Goal: Communication & Community: Ask a question

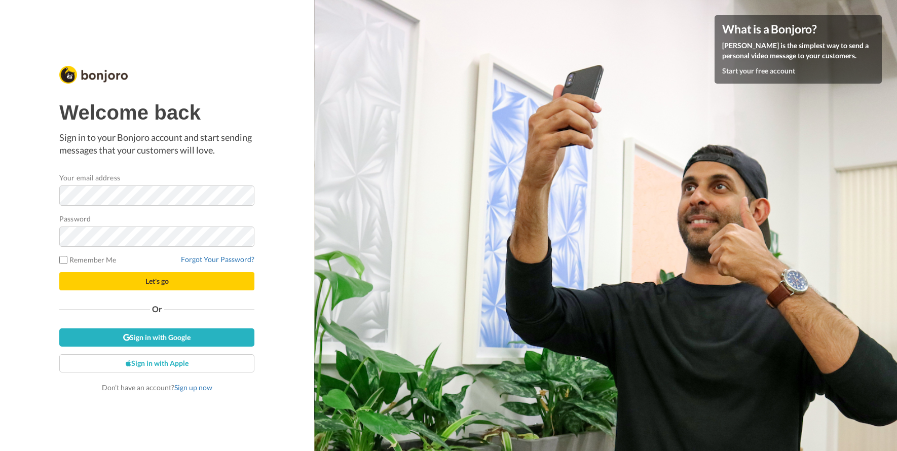
drag, startPoint x: 259, startPoint y: 166, endPoint x: 232, endPoint y: 180, distance: 31.3
click at [259, 166] on div "Welcome back Sign in to your Bonjoro account and start sending messages that yo…" at bounding box center [157, 225] width 314 height 451
click at [137, 283] on button "Let's go" at bounding box center [156, 281] width 195 height 18
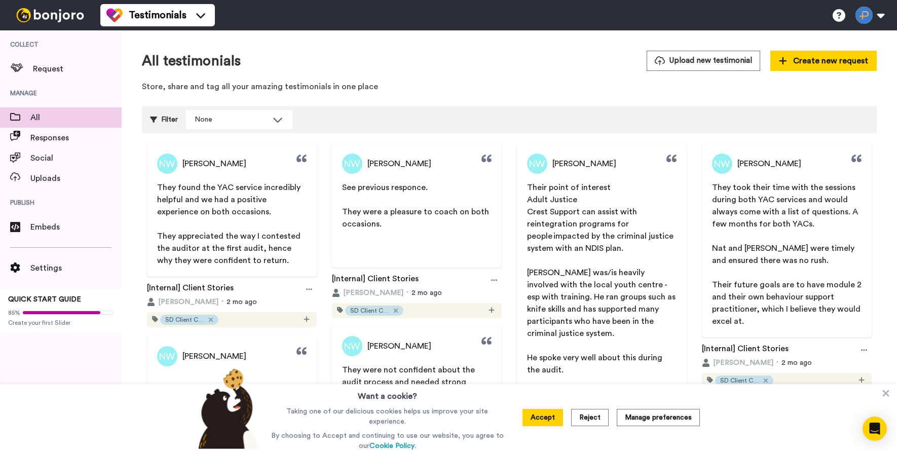
click at [571, 93] on div "All testimonials Upload new testimonial Create new request Store, share and tag…" at bounding box center [509, 74] width 735 height 47
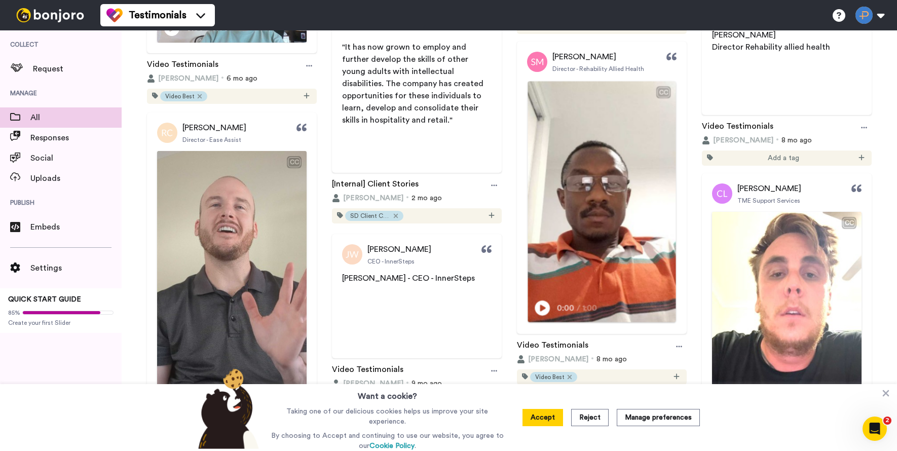
scroll to position [1242, 0]
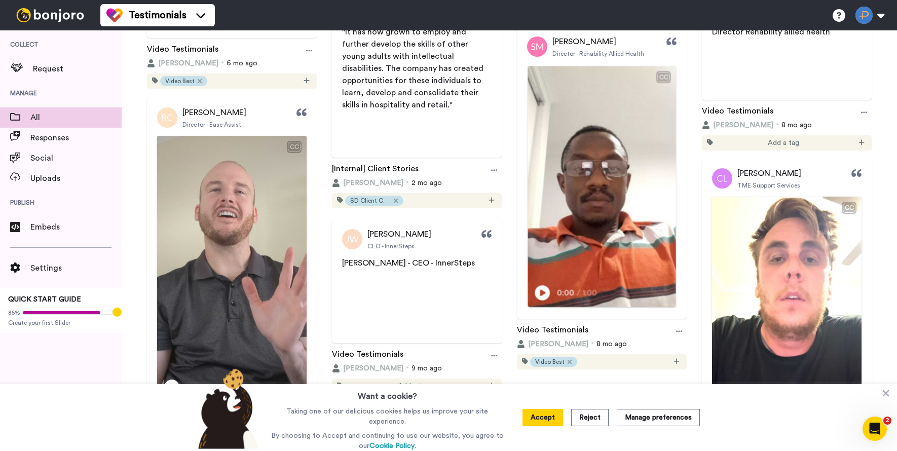
click at [539, 301] on icon at bounding box center [542, 292] width 15 height 15
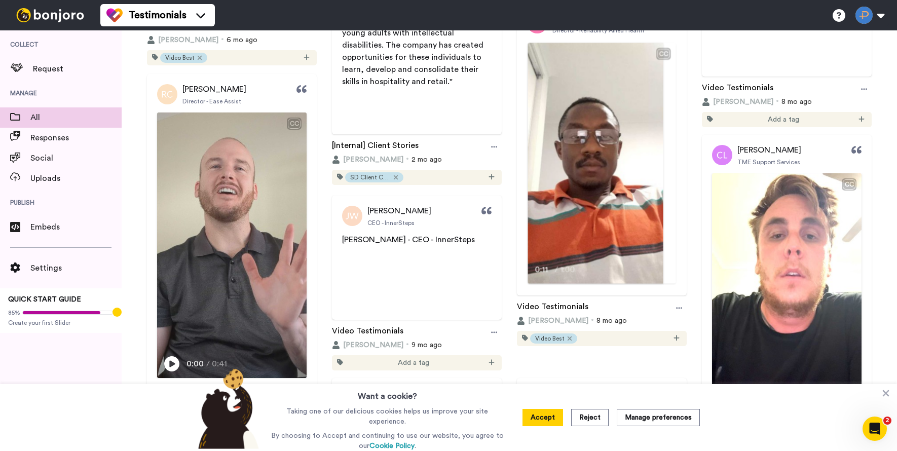
scroll to position [1267, 0]
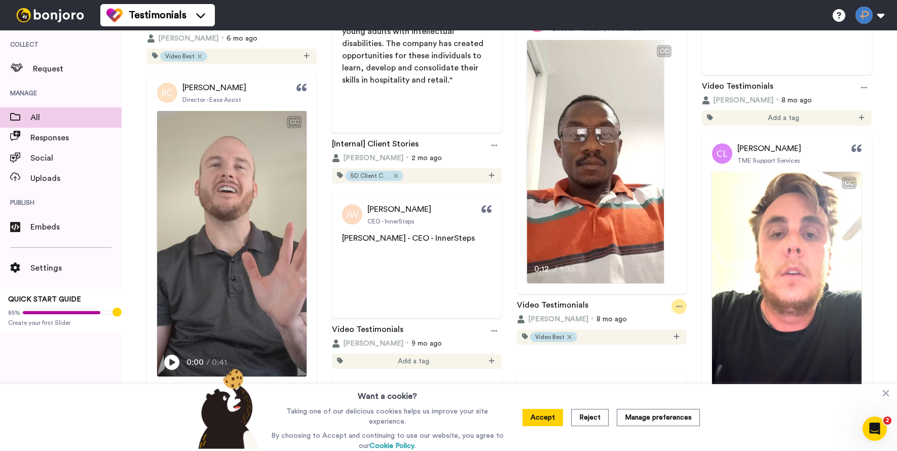
click at [679, 307] on icon at bounding box center [679, 307] width 6 height 2
click at [681, 310] on icon at bounding box center [679, 306] width 6 height 7
click at [619, 314] on div "Video Testimonials" at bounding box center [602, 306] width 170 height 15
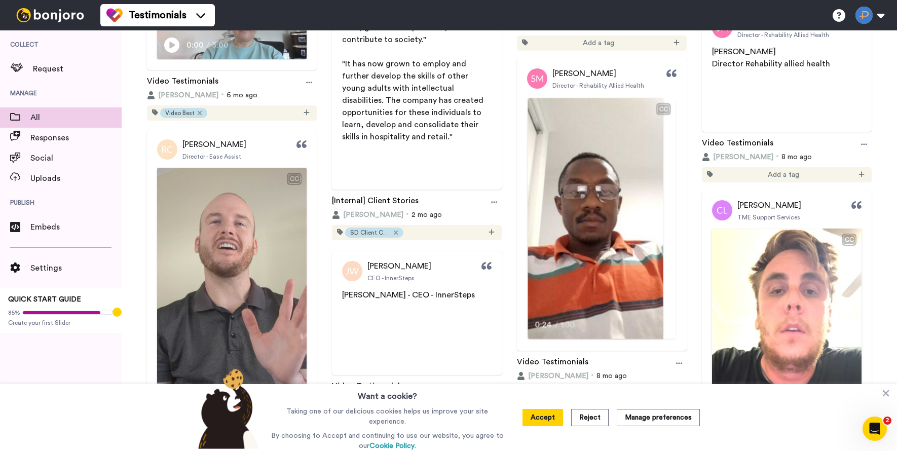
scroll to position [1203, 0]
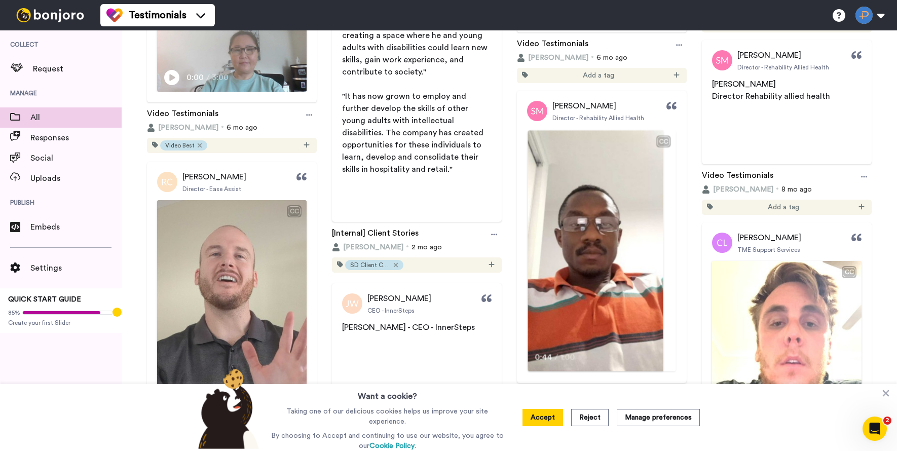
click at [598, 173] on video at bounding box center [595, 250] width 135 height 241
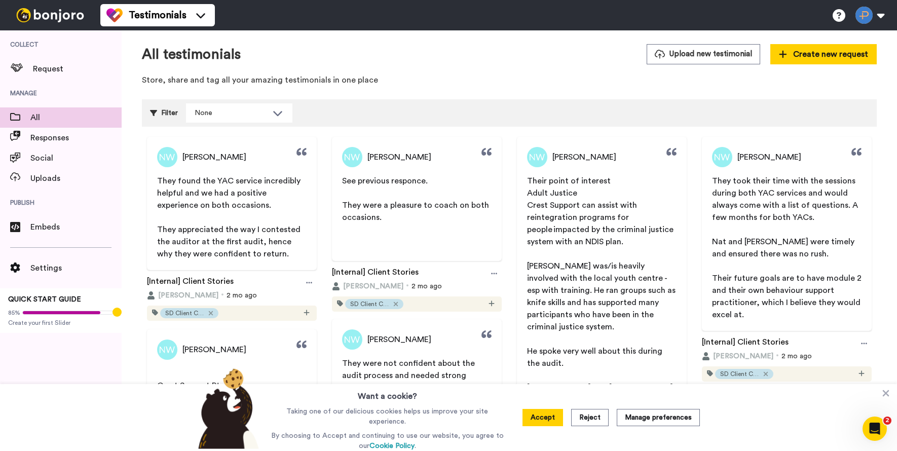
scroll to position [0, 0]
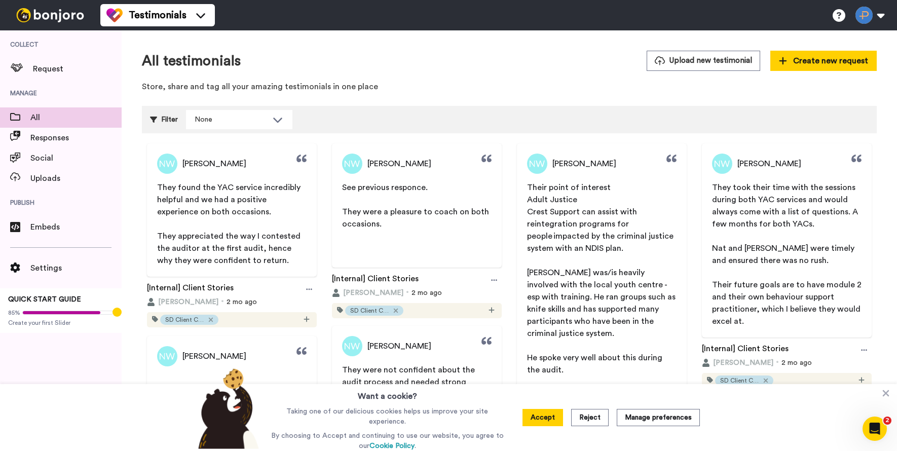
click at [242, 129] on div "None" at bounding box center [239, 119] width 106 height 19
click at [339, 116] on div "Filter None Select all tags Video Best Discard/duplicate Asked not to use SD Cl…" at bounding box center [509, 119] width 735 height 27
click at [51, 137] on span "Responses" at bounding box center [75, 138] width 91 height 12
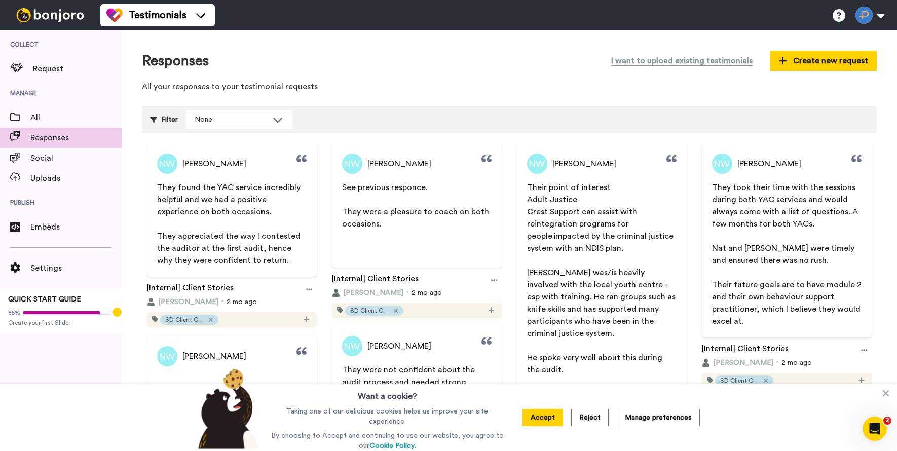
click at [447, 72] on div "Responses I want to upload existing testimonials Create new request All your re…" at bounding box center [509, 74] width 735 height 47
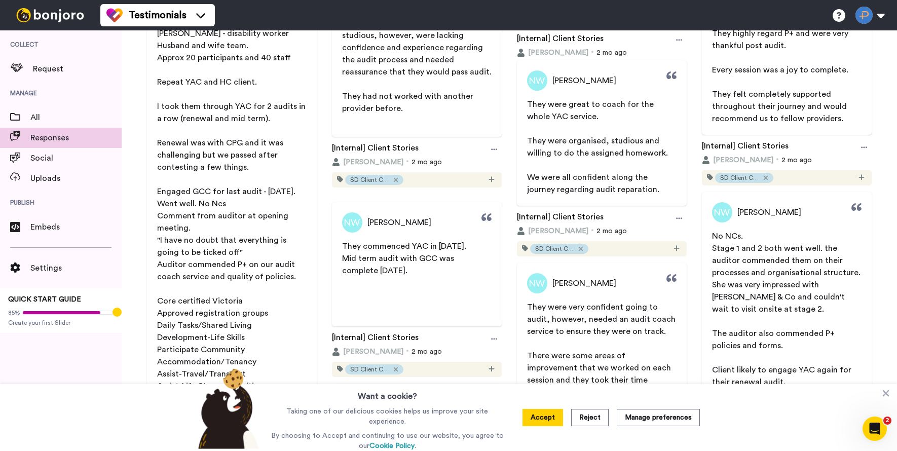
scroll to position [428, 0]
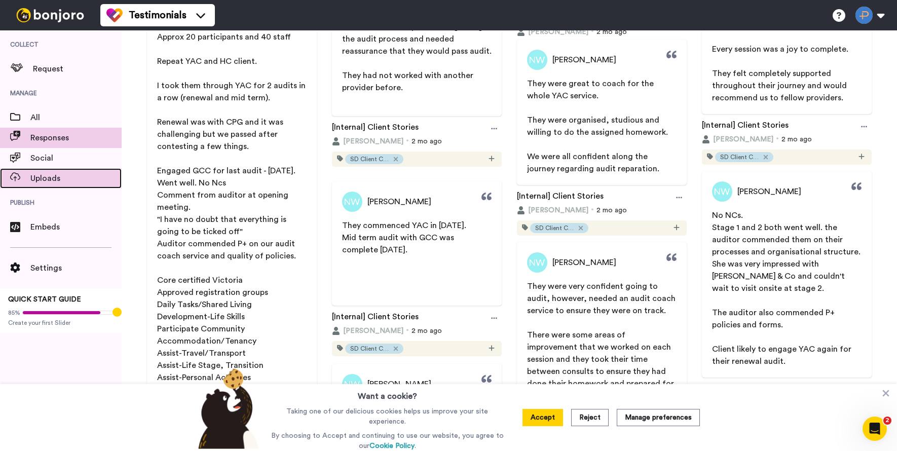
click at [31, 175] on span "Uploads" at bounding box center [75, 178] width 91 height 12
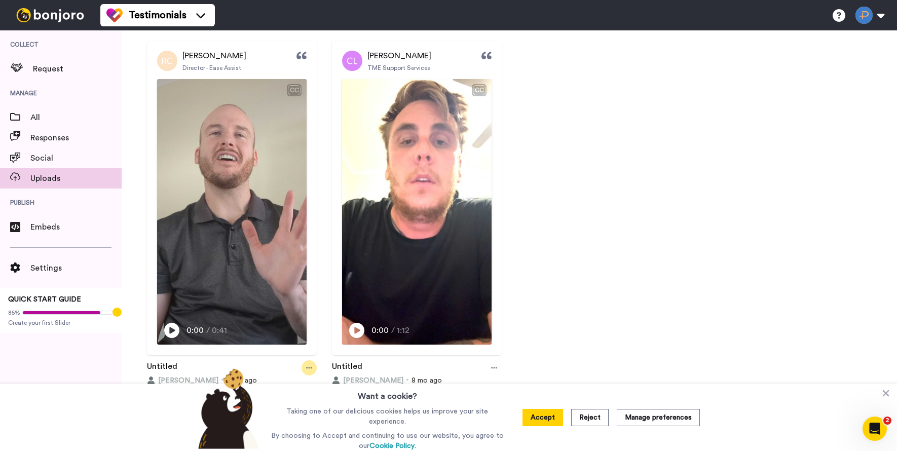
click at [307, 366] on icon at bounding box center [309, 367] width 6 height 7
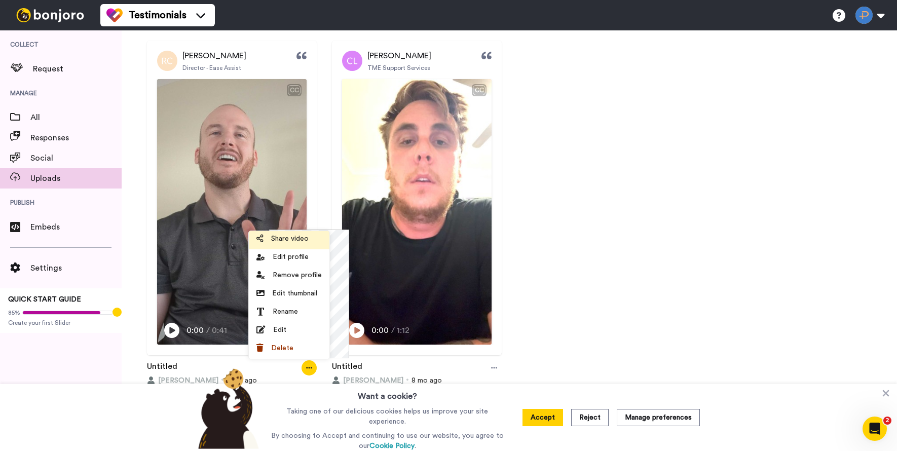
click at [286, 240] on span "Share video" at bounding box center [290, 239] width 38 height 10
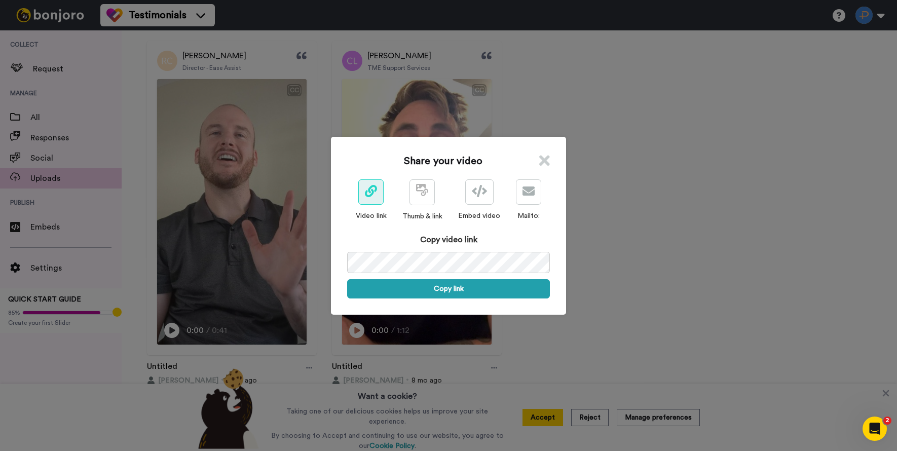
click at [550, 157] on div "Share your video Video link Thumb & link Embed video Mailto: Copy video link Co…" at bounding box center [448, 226] width 235 height 178
click at [550, 160] on div "Share your video Video link Thumb & link Embed video Mailto: Copy video link Co…" at bounding box center [448, 226] width 235 height 178
click at [546, 158] on icon at bounding box center [544, 160] width 11 height 15
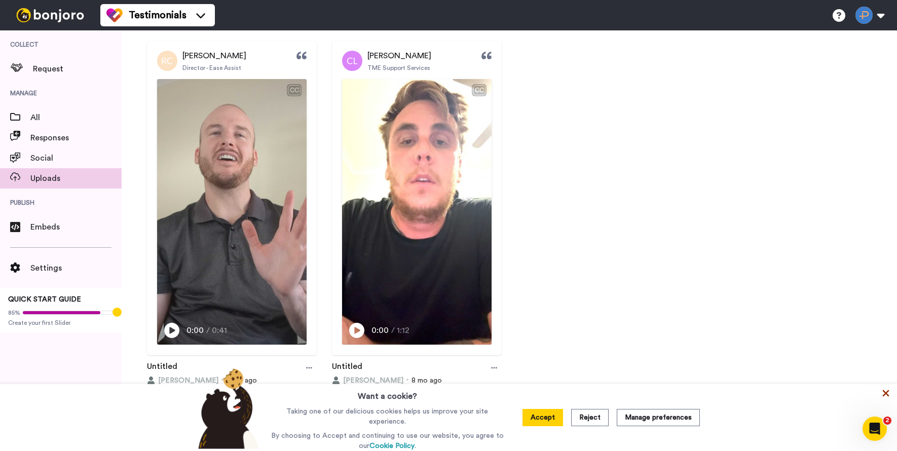
click at [889, 393] on icon at bounding box center [886, 393] width 10 height 10
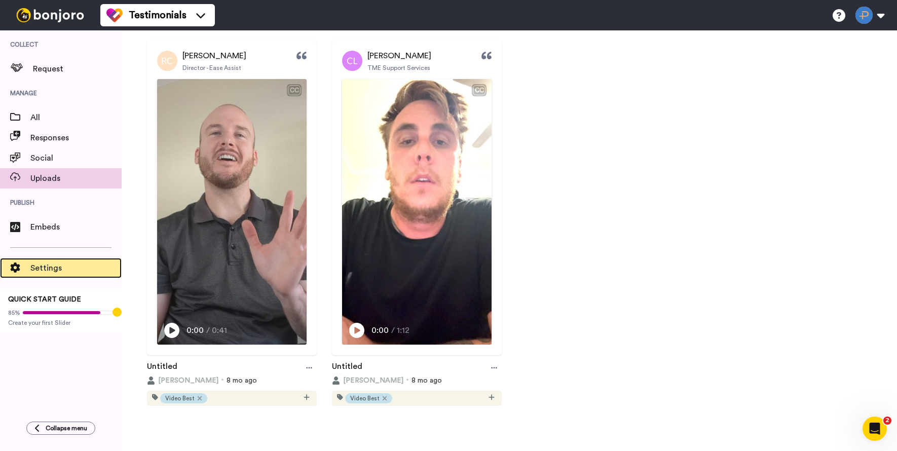
click at [40, 273] on span "Settings" at bounding box center [75, 268] width 91 height 12
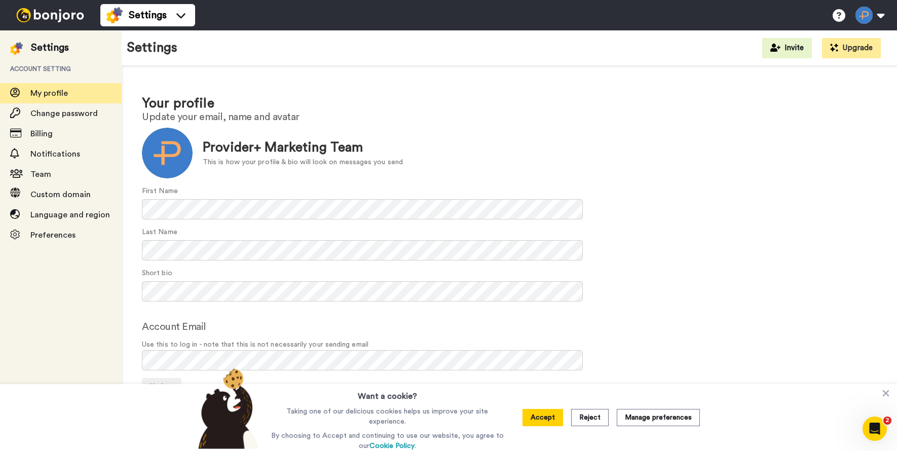
click at [36, 45] on div "Settings" at bounding box center [50, 48] width 38 height 14
click at [41, 21] on img at bounding box center [50, 15] width 76 height 14
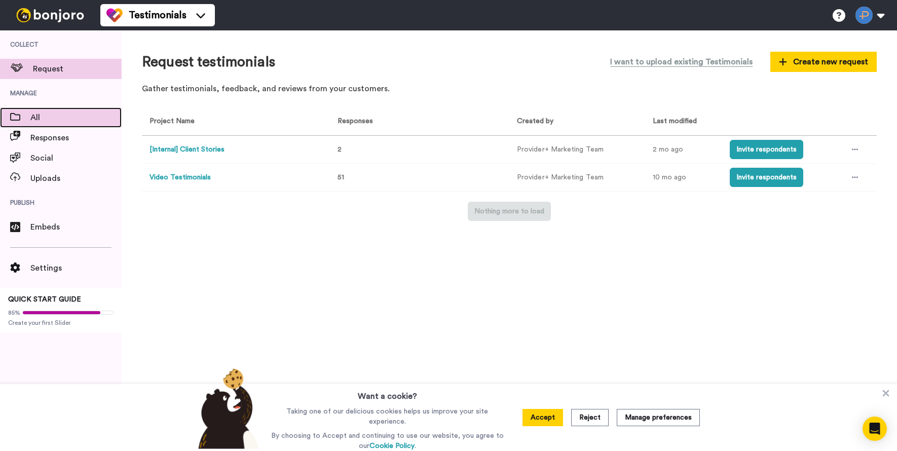
click at [57, 120] on span "All" at bounding box center [75, 117] width 91 height 12
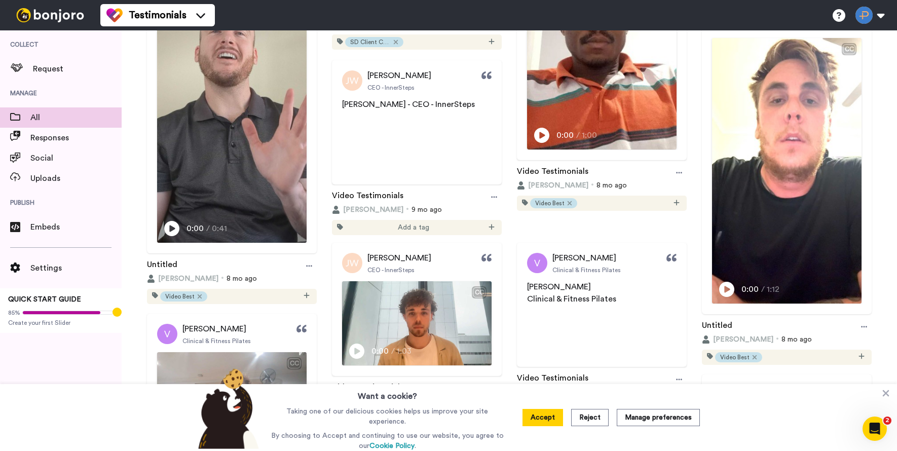
scroll to position [1407, 0]
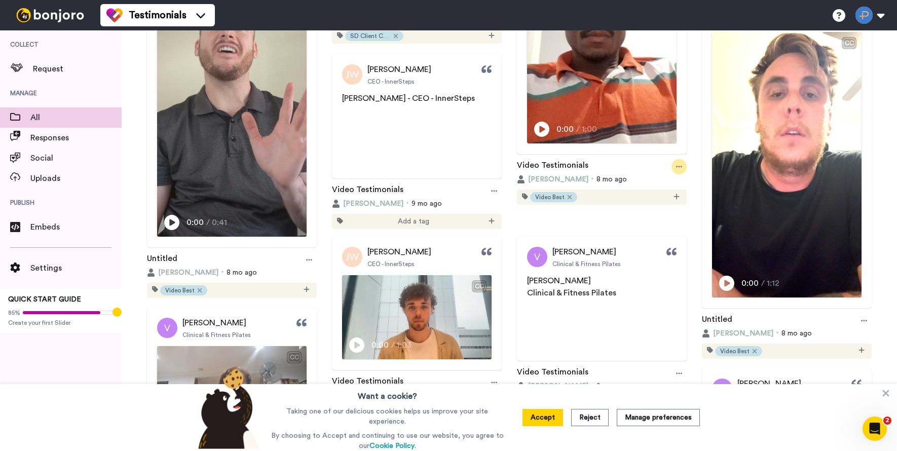
click at [682, 170] on icon at bounding box center [679, 166] width 6 height 7
click at [647, 230] on span "Edit" at bounding box center [652, 226] width 13 height 10
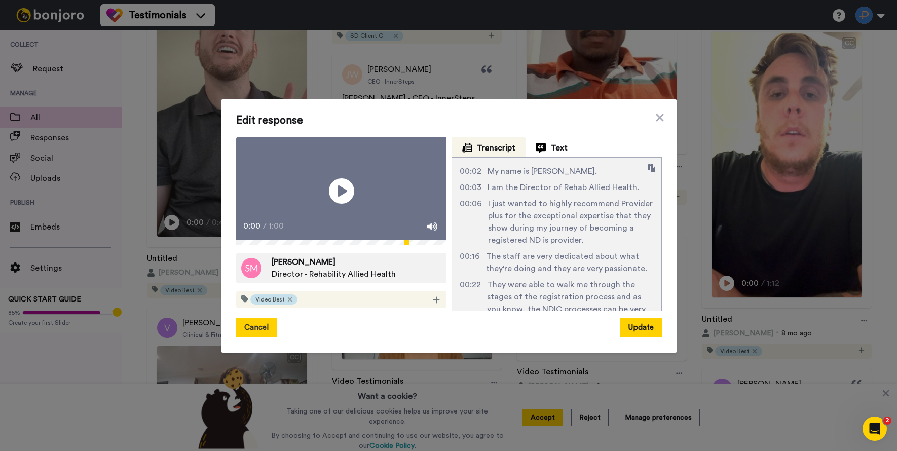
click at [243, 338] on button "Cancel" at bounding box center [256, 327] width 41 height 19
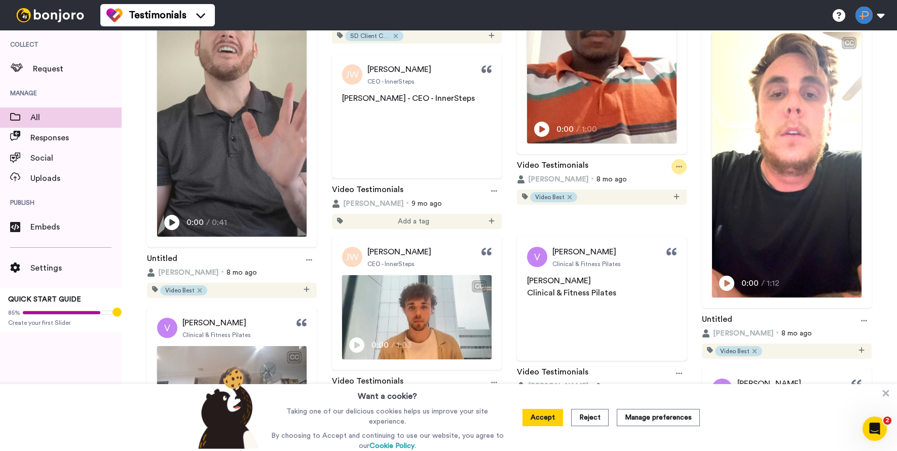
click at [674, 174] on div at bounding box center [678, 166] width 15 height 15
click at [594, 174] on div "Video Testimonials" at bounding box center [602, 166] width 170 height 15
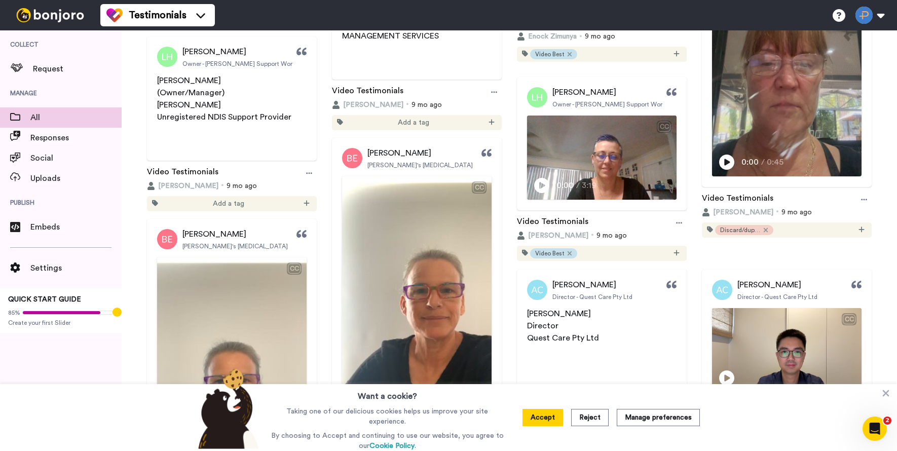
scroll to position [2285, 0]
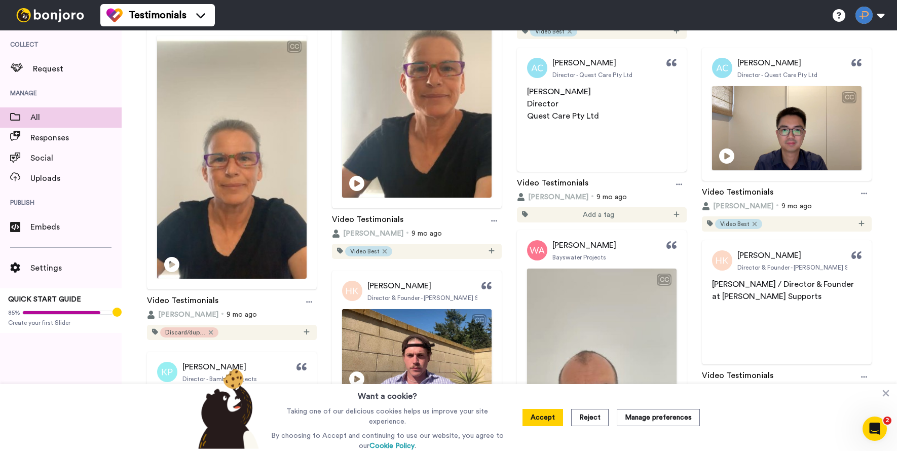
click at [890, 398] on icon at bounding box center [886, 393] width 10 height 10
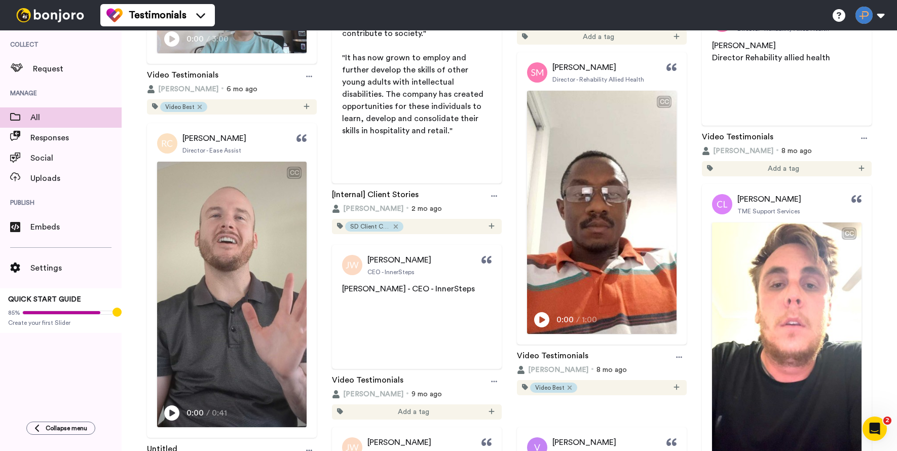
scroll to position [465, 0]
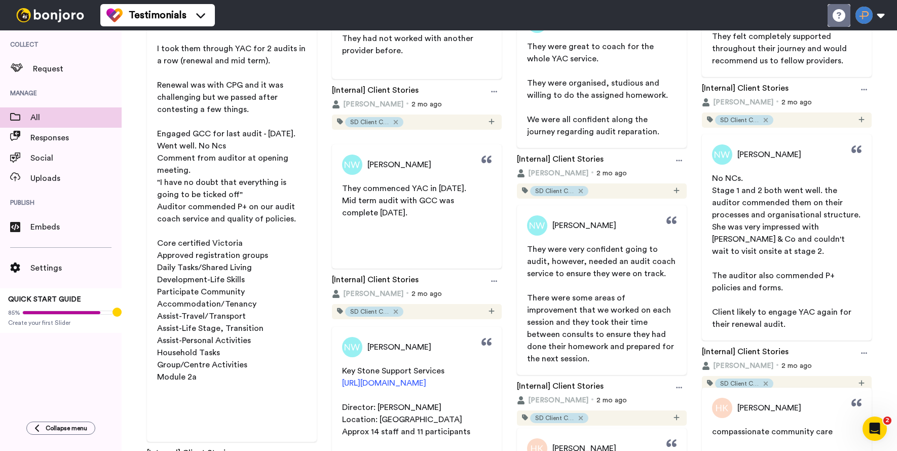
click at [841, 12] on icon at bounding box center [839, 15] width 13 height 13
click at [866, 432] on div "Open Intercom Messenger" at bounding box center [872, 426] width 33 height 33
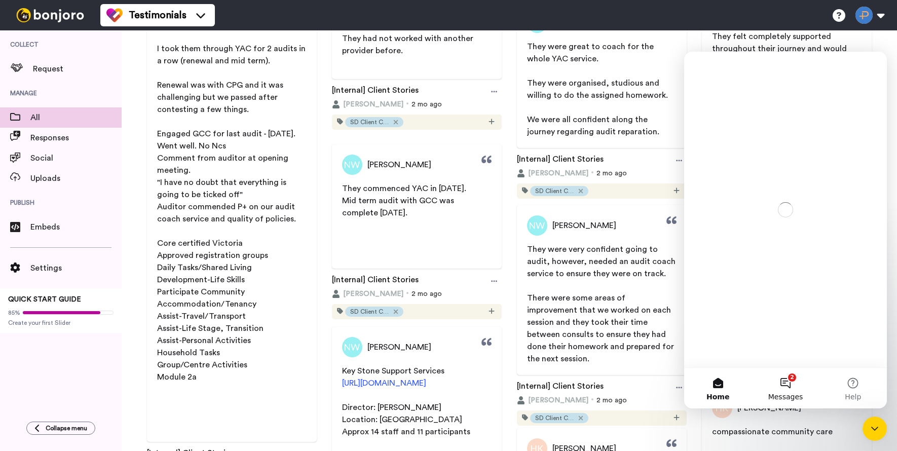
scroll to position [0, 0]
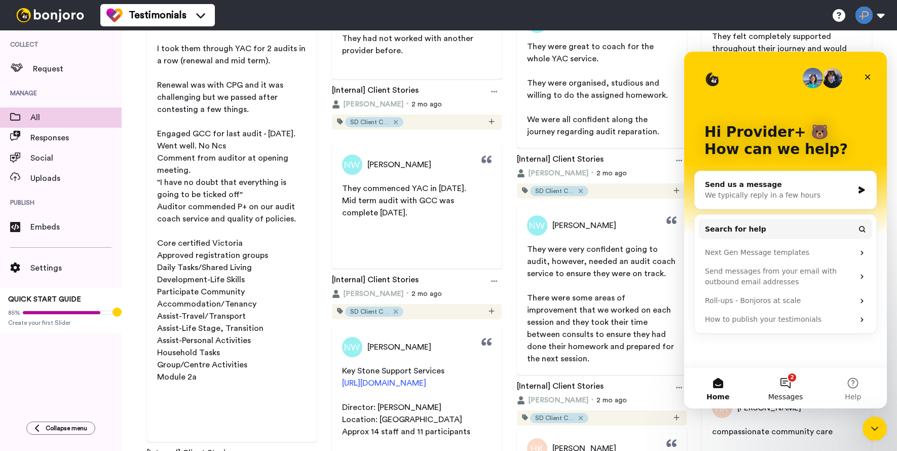
click at [778, 382] on button "2 Messages" at bounding box center [785, 388] width 67 height 41
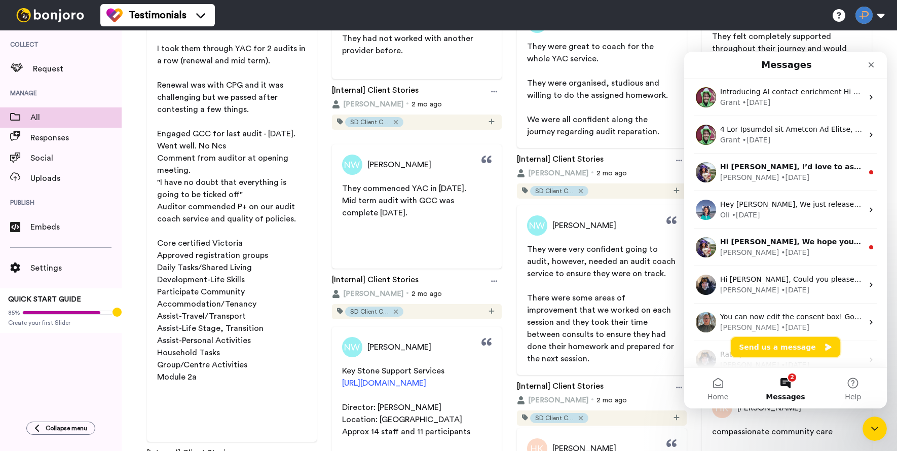
click at [768, 347] on button "Send us a message" at bounding box center [785, 347] width 109 height 20
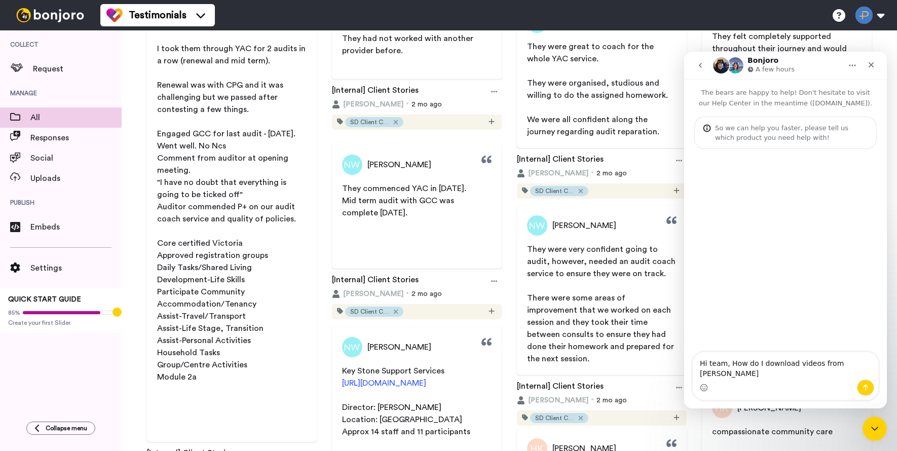
type textarea "Hi team, How do I download videos from [PERSON_NAME]?"
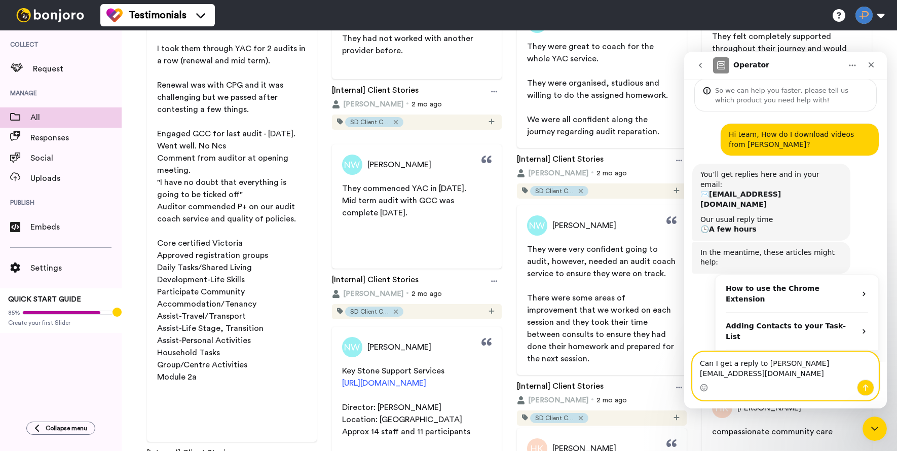
scroll to position [48, 0]
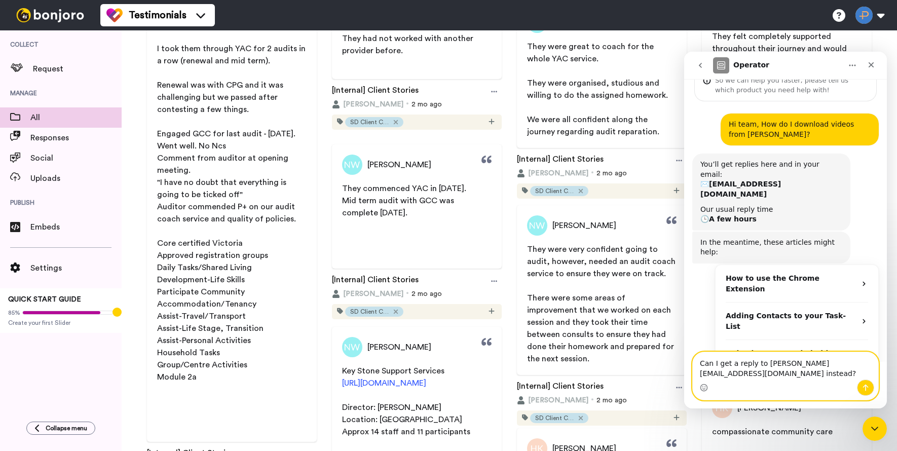
click at [711, 373] on textarea "Can I get a reply to [PERSON_NAME][EMAIL_ADDRESS][DOMAIN_NAME] instead?" at bounding box center [785, 365] width 185 height 27
type textarea "Can I get a reply to [EMAIL_ADDRESS][DOMAIN_NAME] instead?"
click at [867, 387] on icon "Send a message…" at bounding box center [866, 388] width 8 height 8
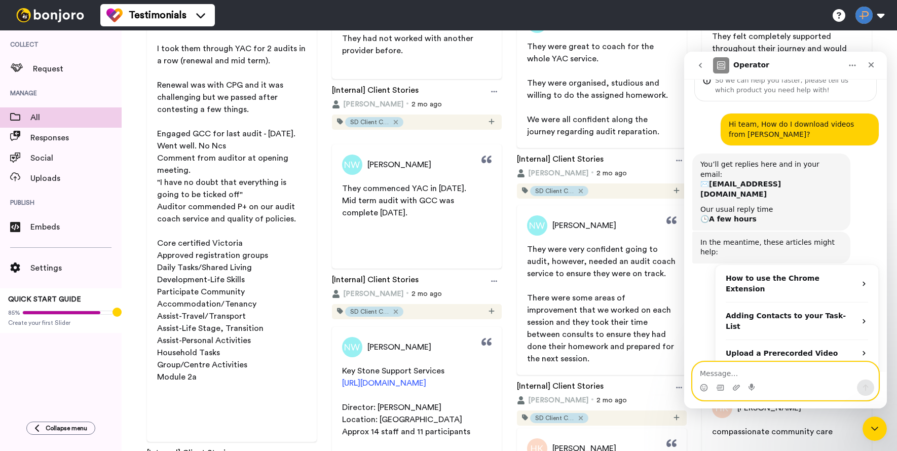
scroll to position [78, 0]
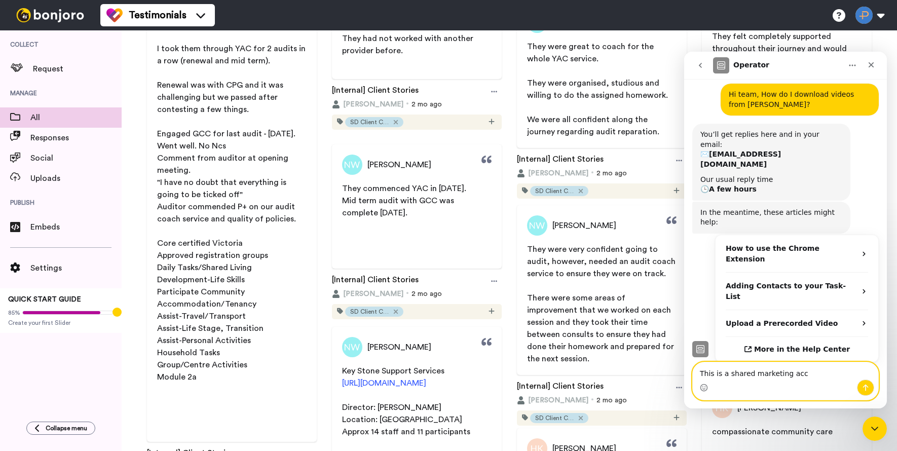
type textarea "This is a shared marketing acco"
